Goal: Find specific page/section: Find specific page/section

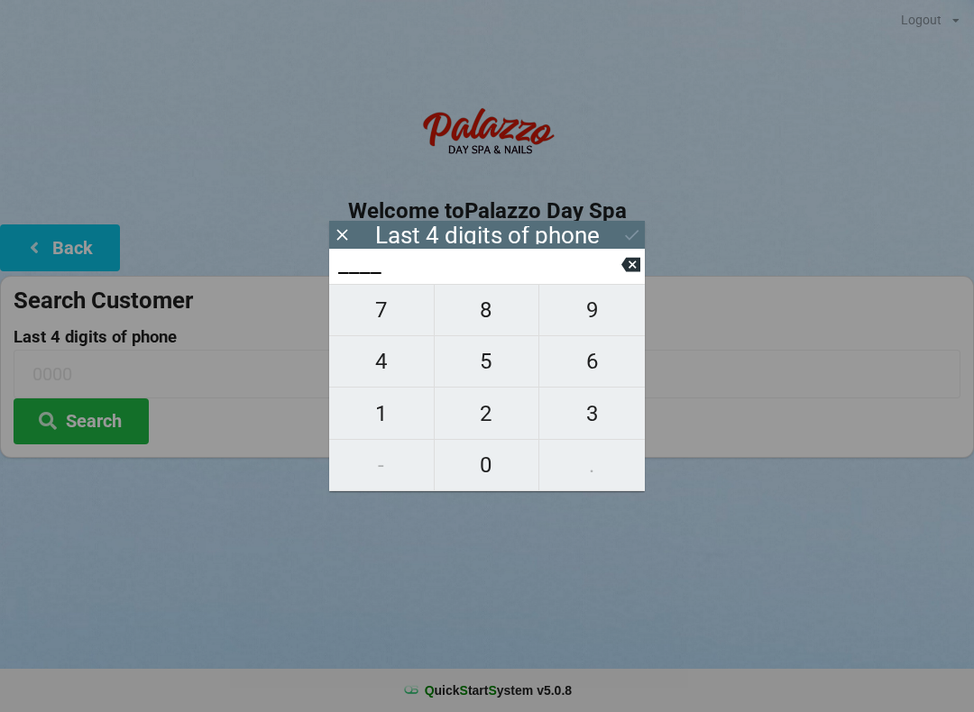
scroll to position [37, 15]
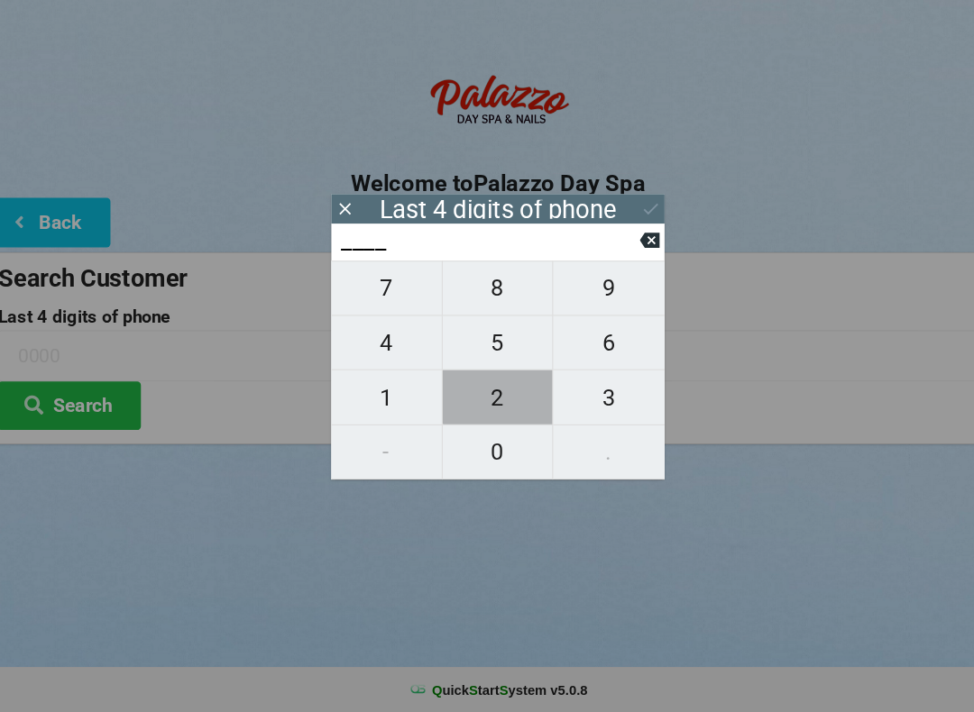
click at [473, 395] on span "2" at bounding box center [487, 414] width 105 height 38
type input "2___"
click at [475, 291] on span "8" at bounding box center [487, 310] width 105 height 38
type input "28__"
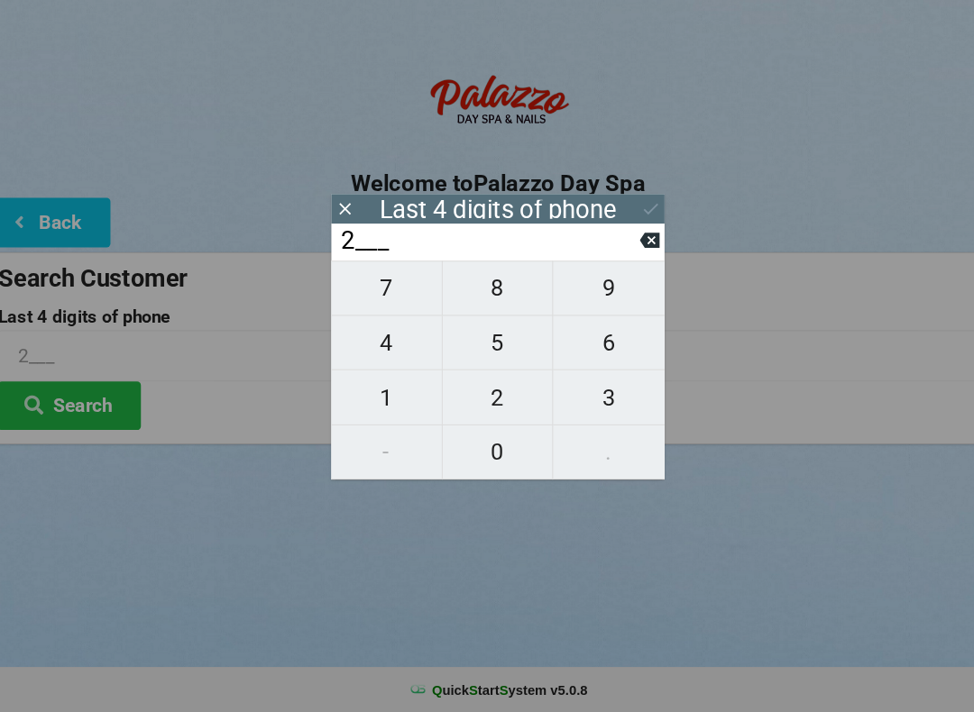
type input "28__"
click at [361, 395] on span "1" at bounding box center [381, 414] width 105 height 38
type input "281_"
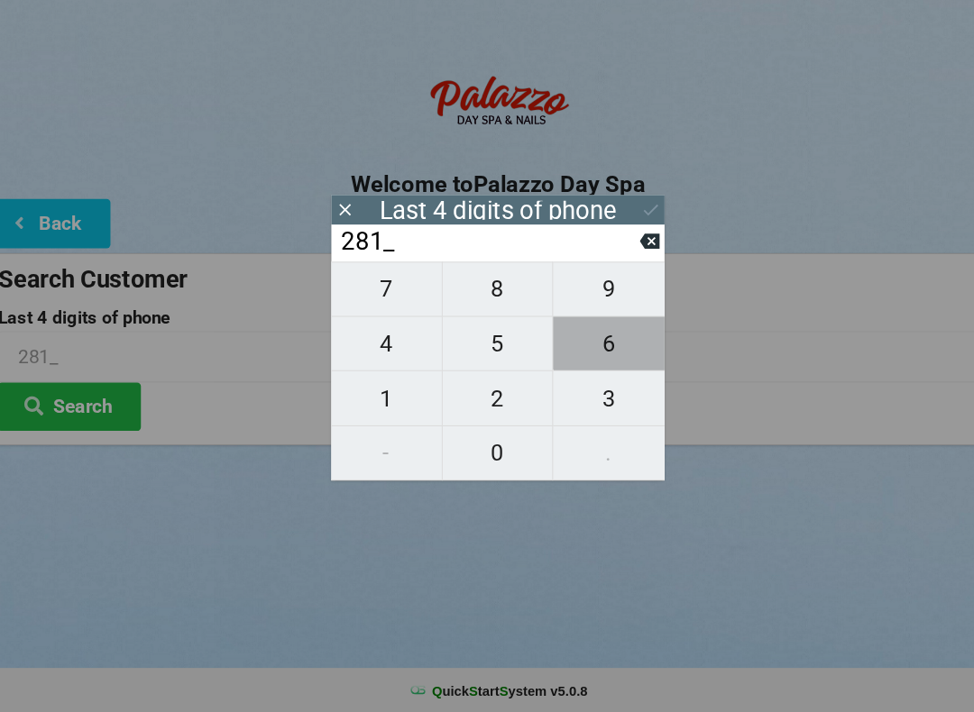
click at [584, 343] on span "6" at bounding box center [591, 362] width 105 height 38
type input "2816"
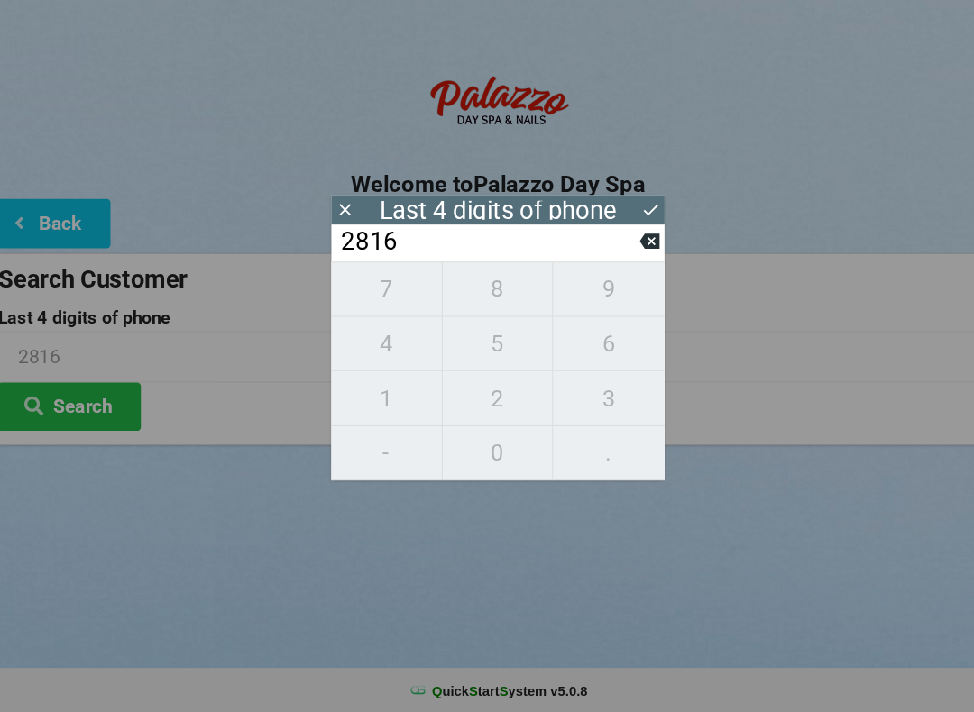
click at [623, 225] on icon at bounding box center [631, 234] width 19 height 19
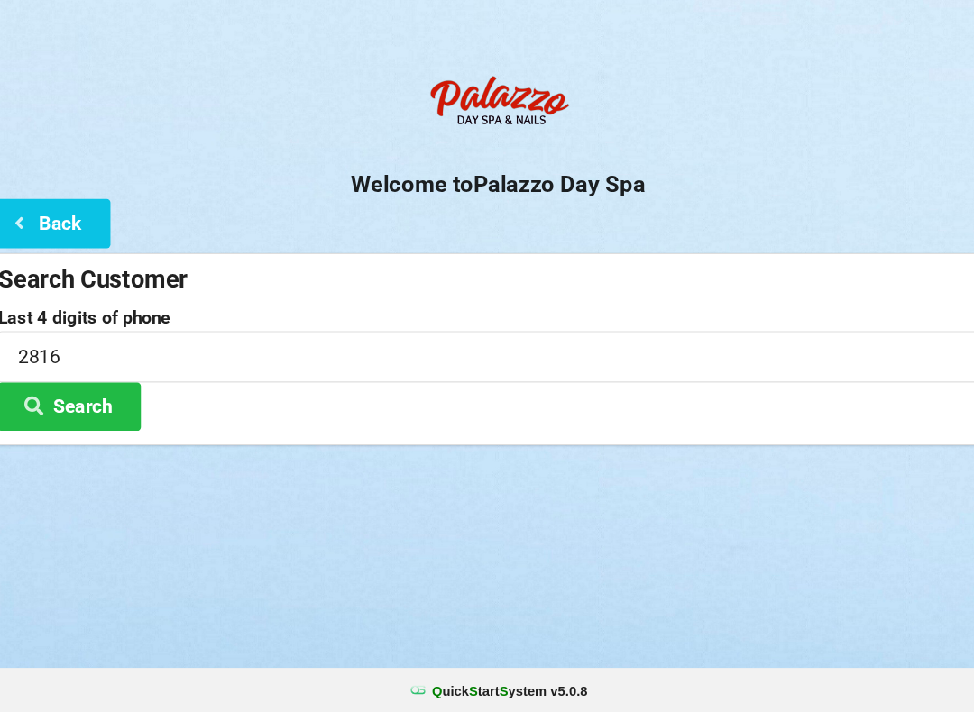
click at [42, 412] on icon at bounding box center [48, 419] width 22 height 15
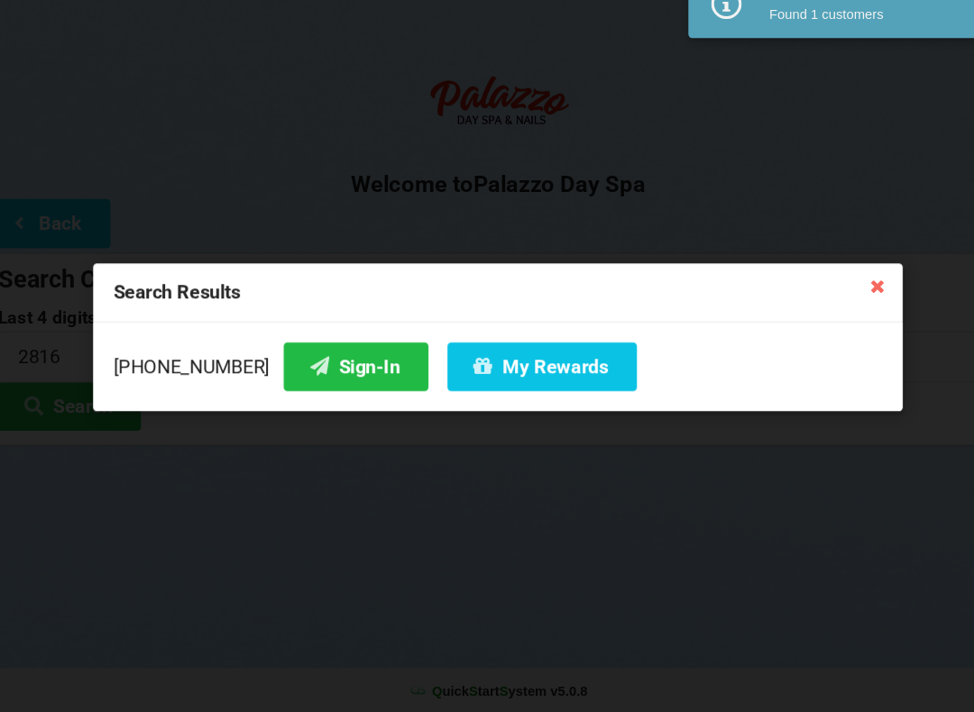
click at [316, 361] on button "Sign-In" at bounding box center [352, 384] width 137 height 46
